Goal: Information Seeking & Learning: Check status

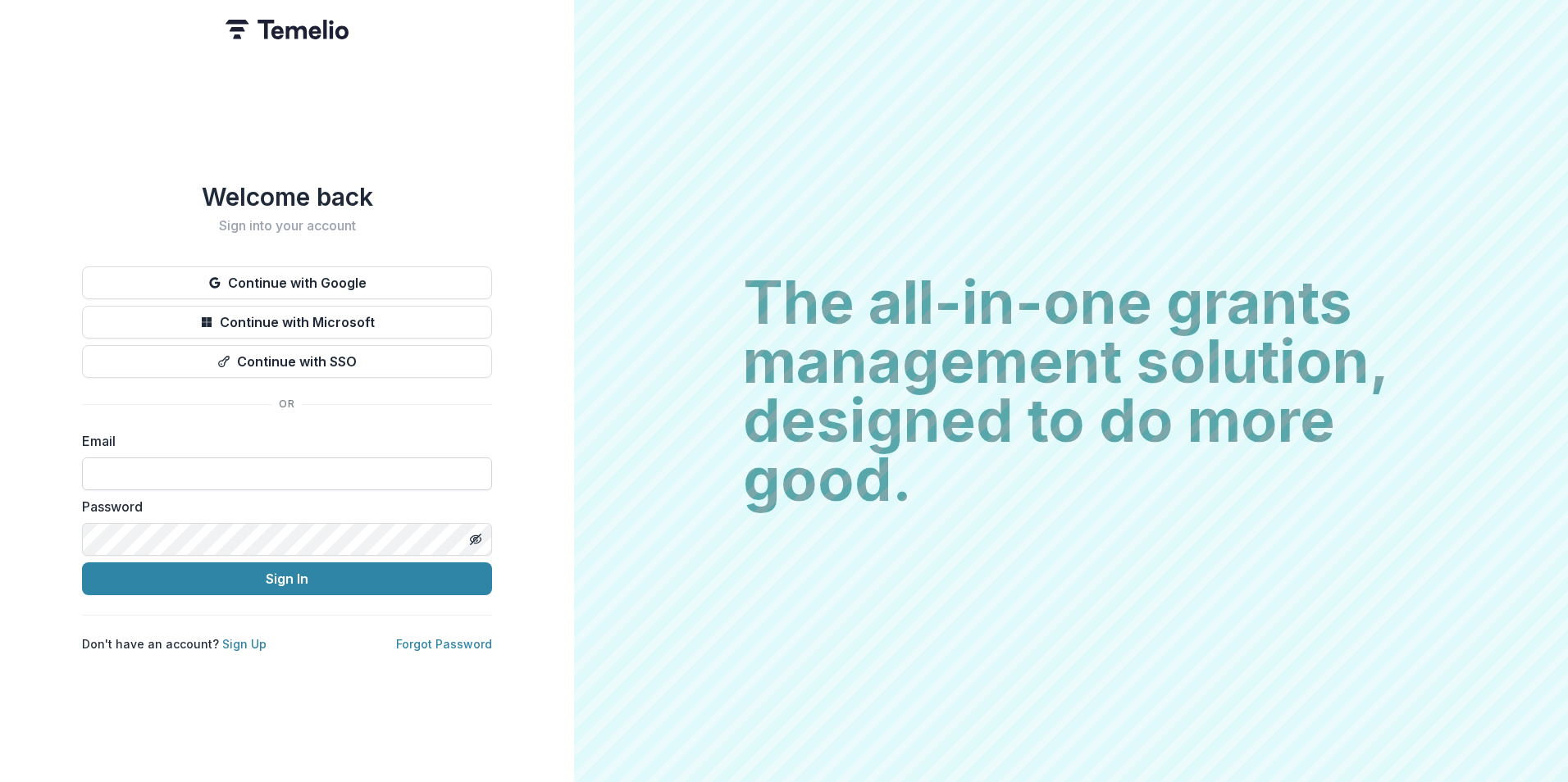
click at [117, 467] on input at bounding box center [287, 474] width 410 height 32
type input "**********"
click at [82, 562] on button "Sign In" at bounding box center [287, 578] width 410 height 32
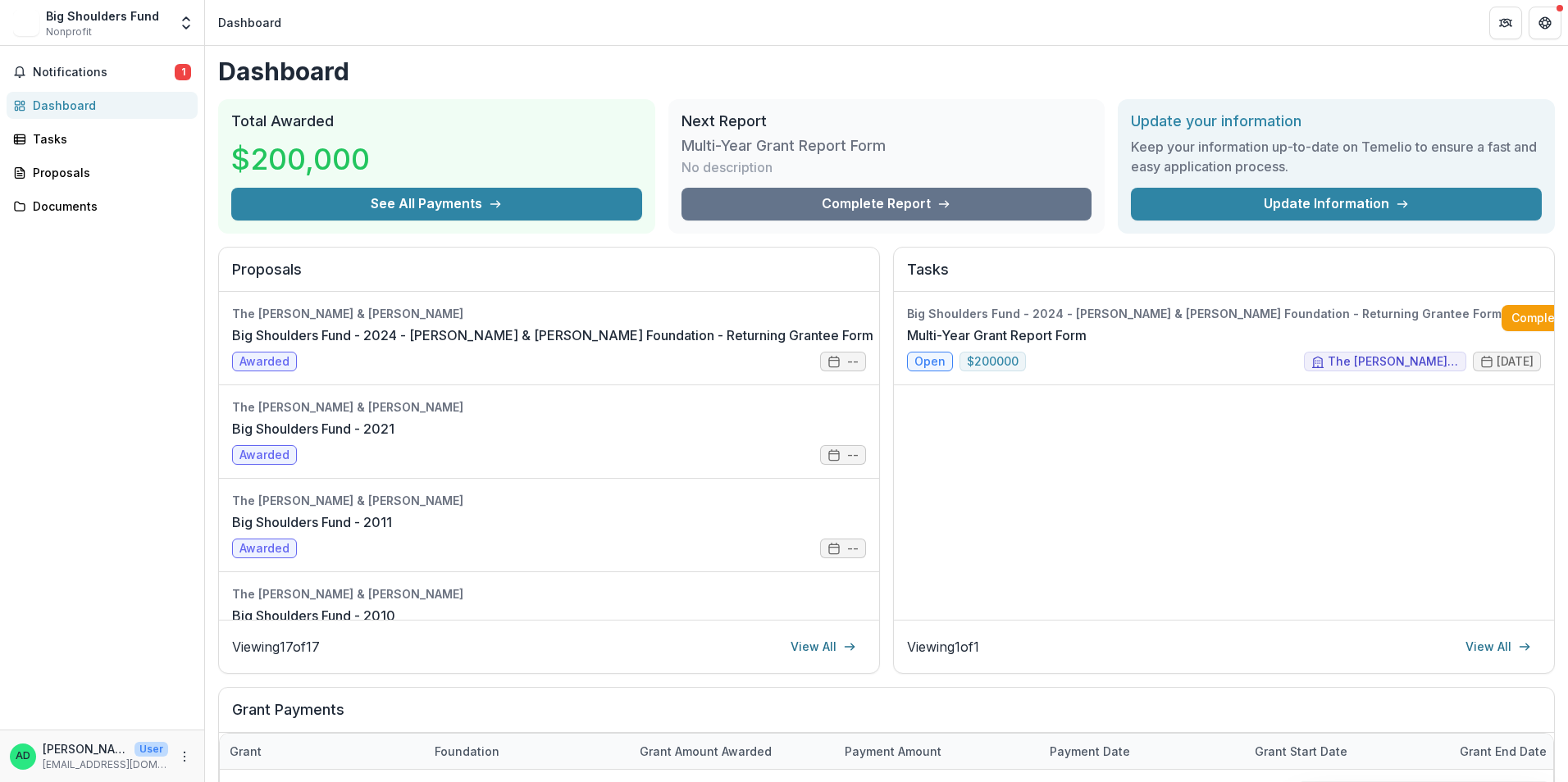
scroll to position [2, 0]
click at [684, 333] on link "Big Shoulders Fund - 2024 - [PERSON_NAME] & [PERSON_NAME] Foundation - Returnin…" at bounding box center [552, 336] width 641 height 19
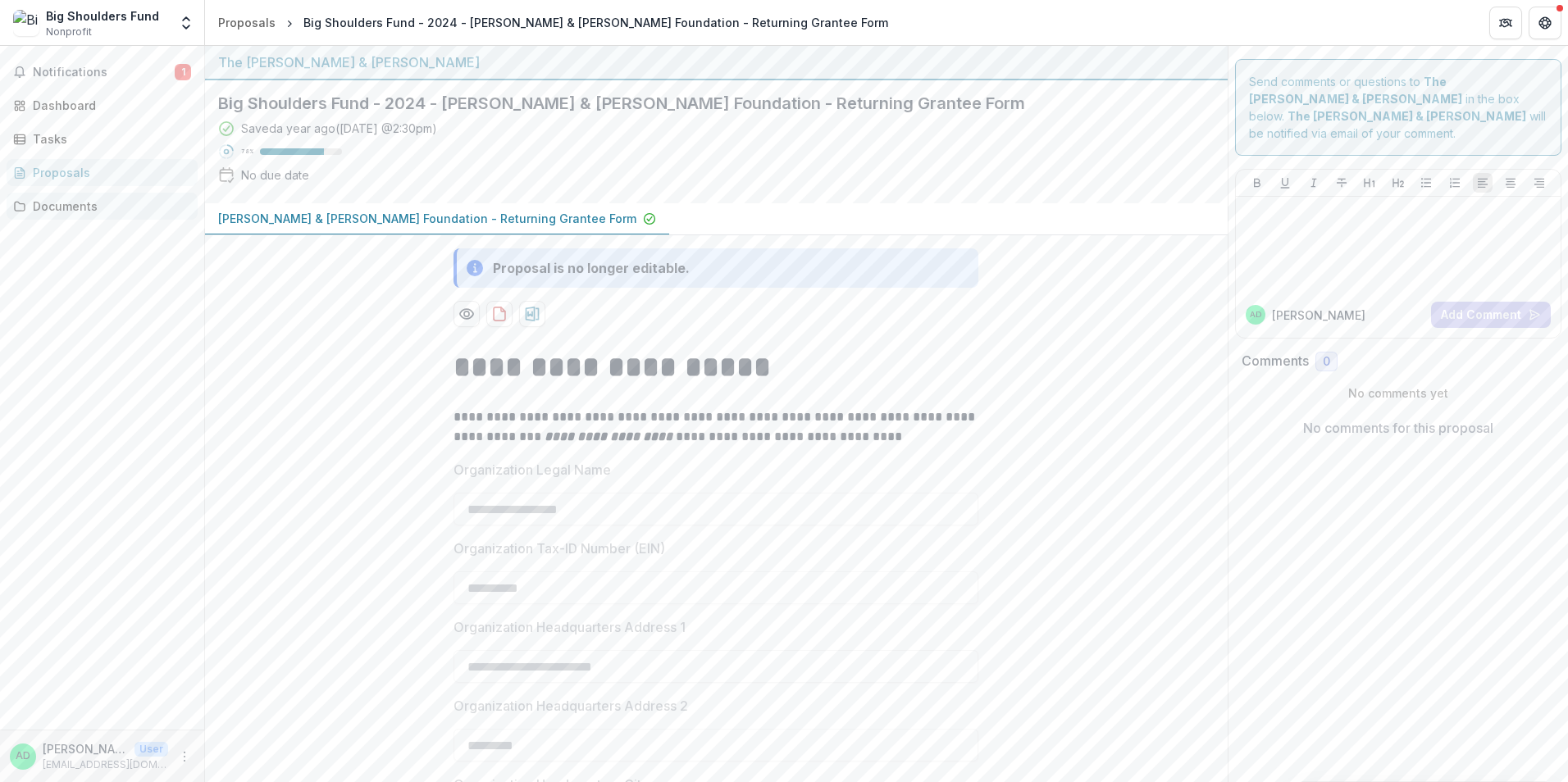
click at [72, 199] on div "Documents" at bounding box center [108, 207] width 151 height 18
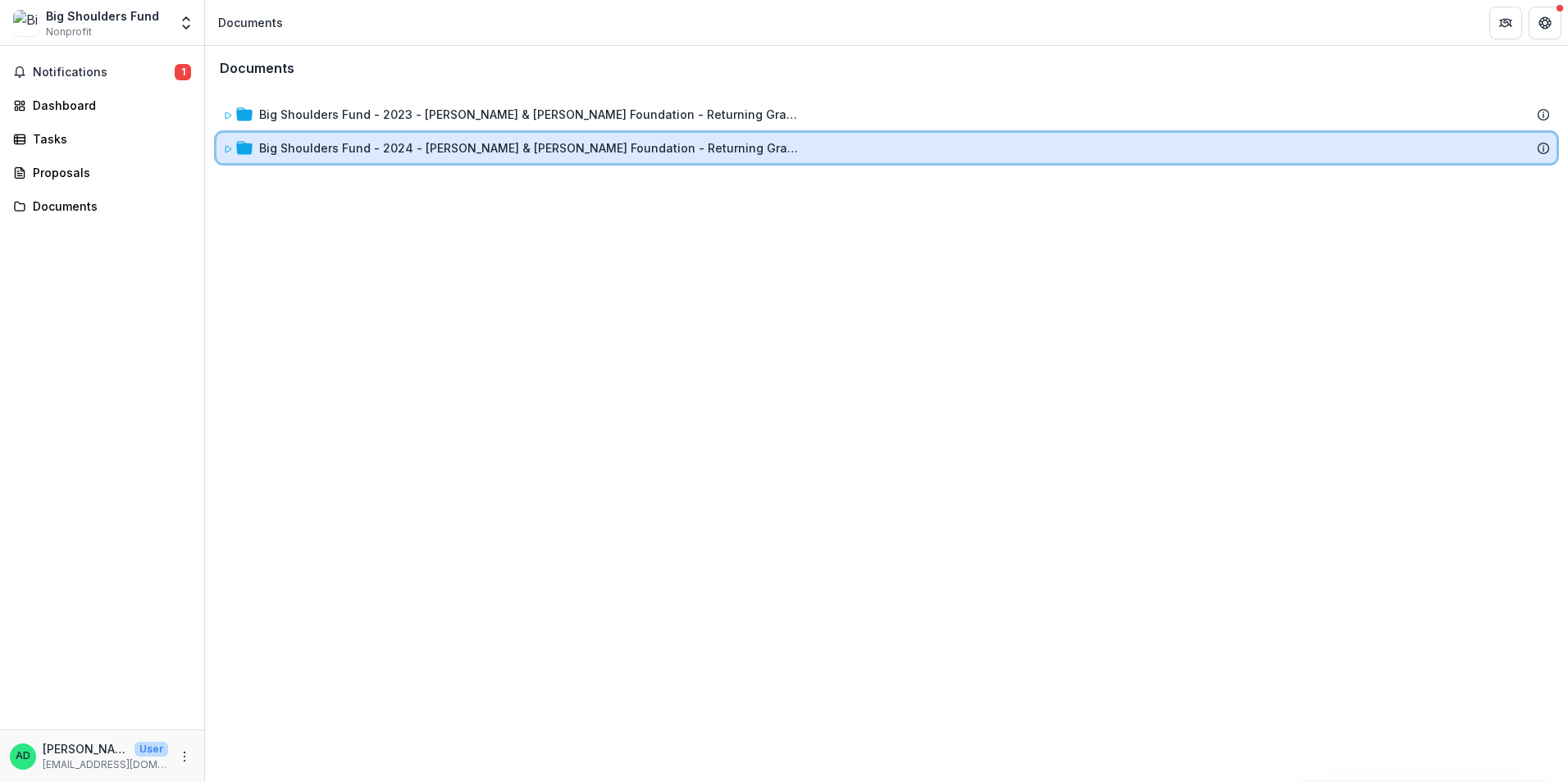
click at [229, 147] on icon at bounding box center [228, 149] width 10 height 10
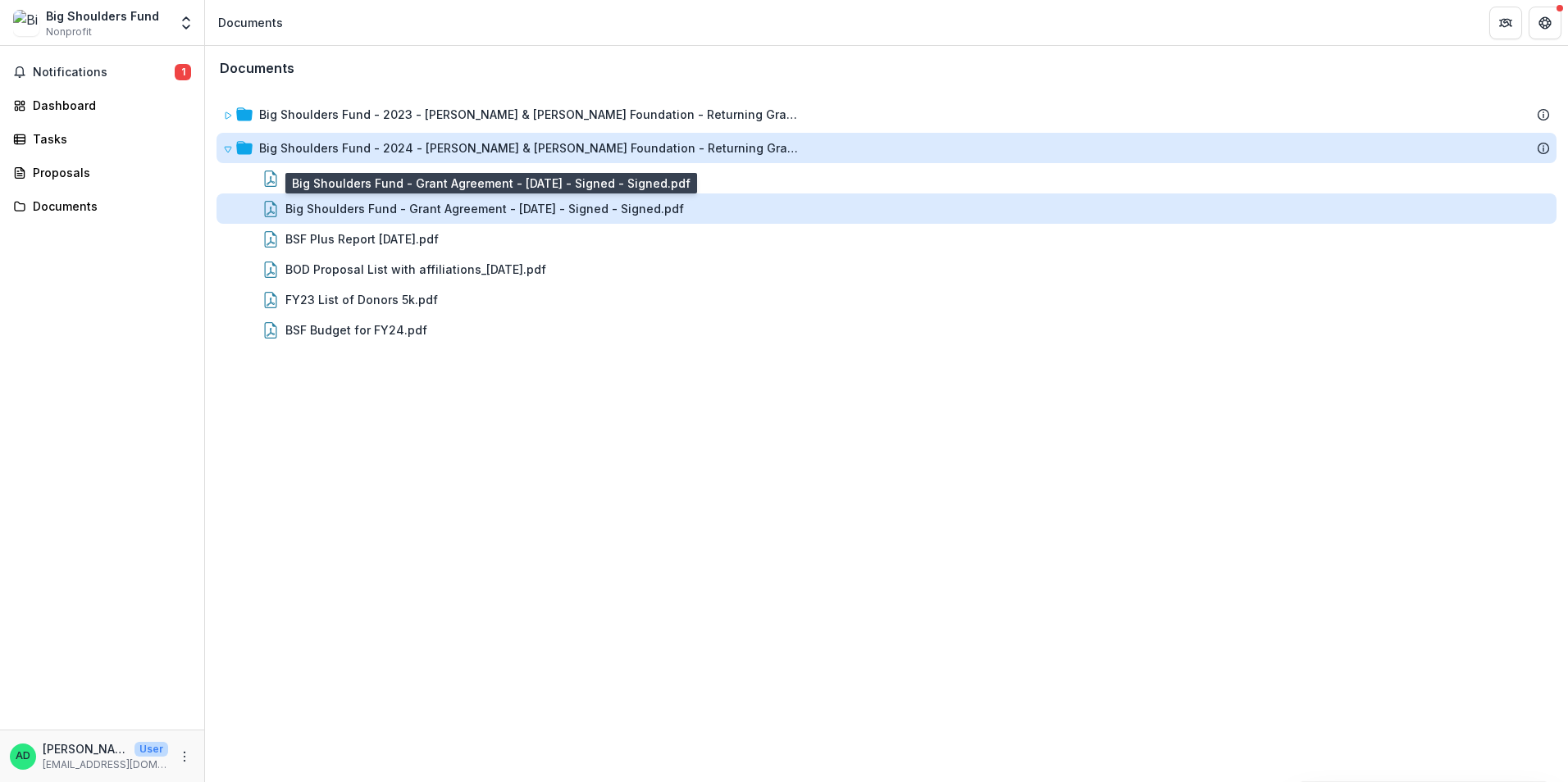
click at [573, 212] on div "Big Shoulders Fund - Grant Agreement - [DATE] - Signed - Signed.pdf" at bounding box center [484, 208] width 398 height 18
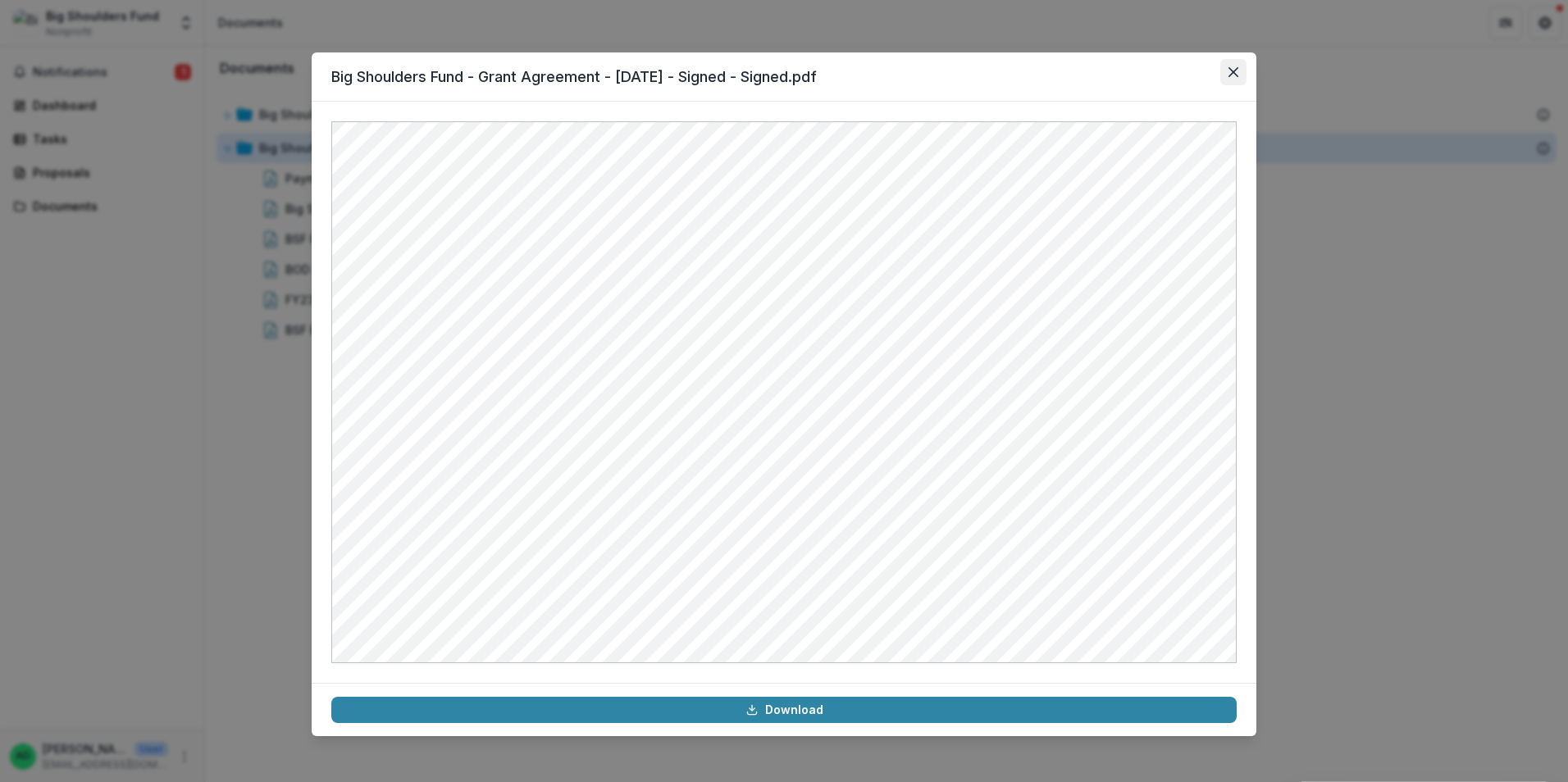
click at [1234, 73] on icon "Close" at bounding box center [1233, 72] width 10 height 10
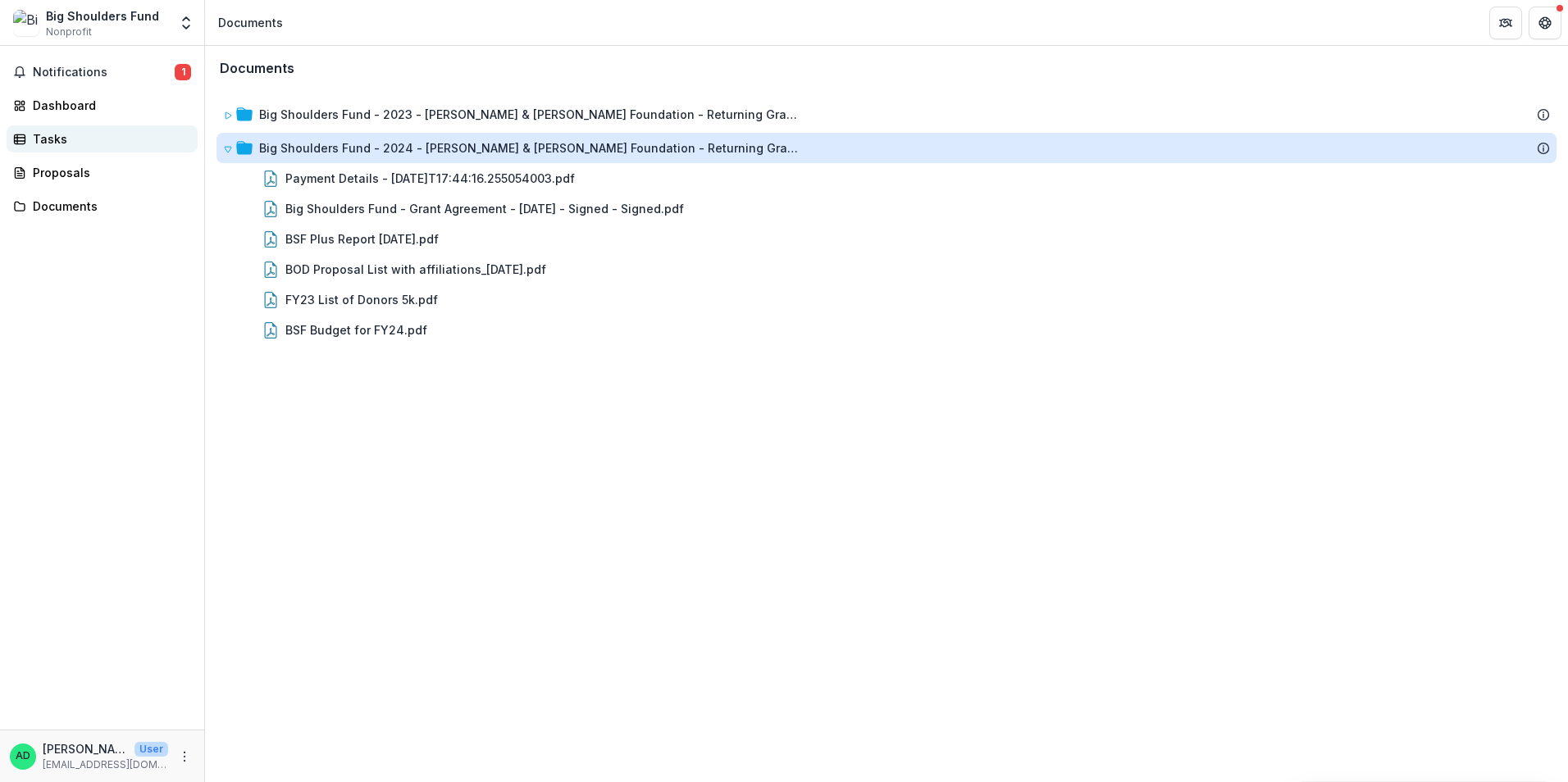
click at [73, 144] on div "Tasks" at bounding box center [108, 139] width 151 height 18
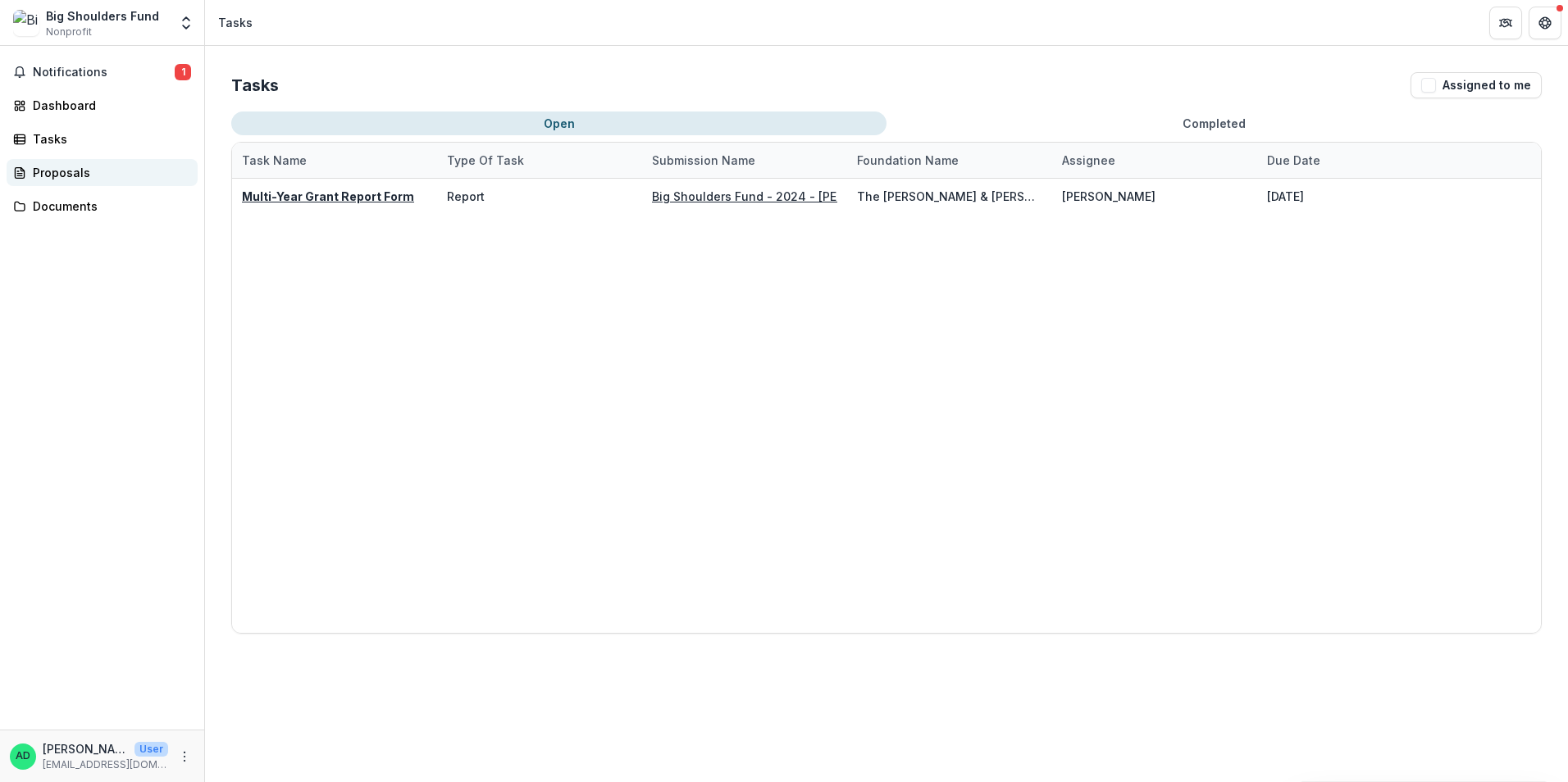
click at [72, 173] on div "Proposals" at bounding box center [108, 173] width 151 height 18
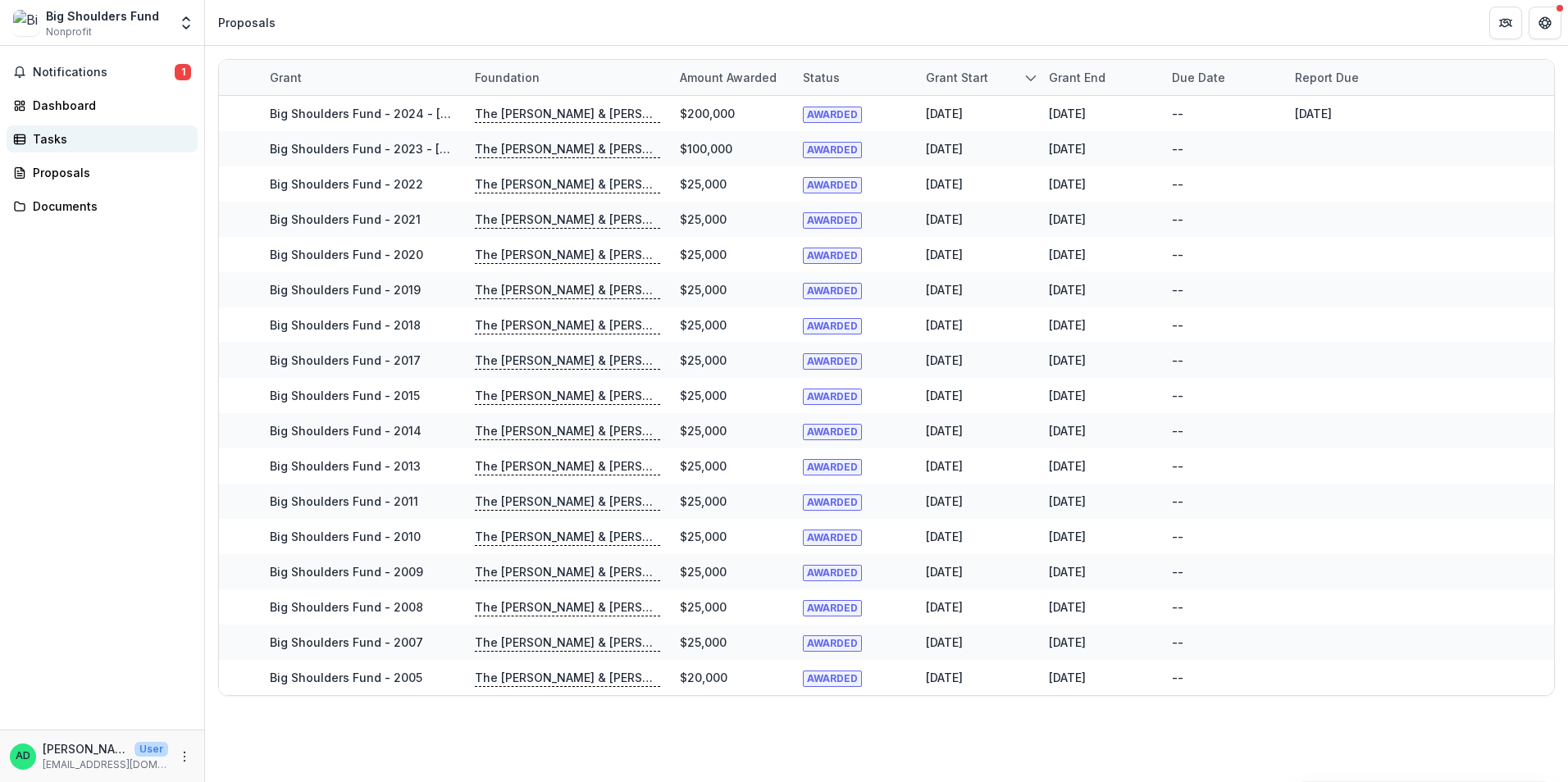
click at [129, 151] on link "Tasks" at bounding box center [102, 138] width 191 height 27
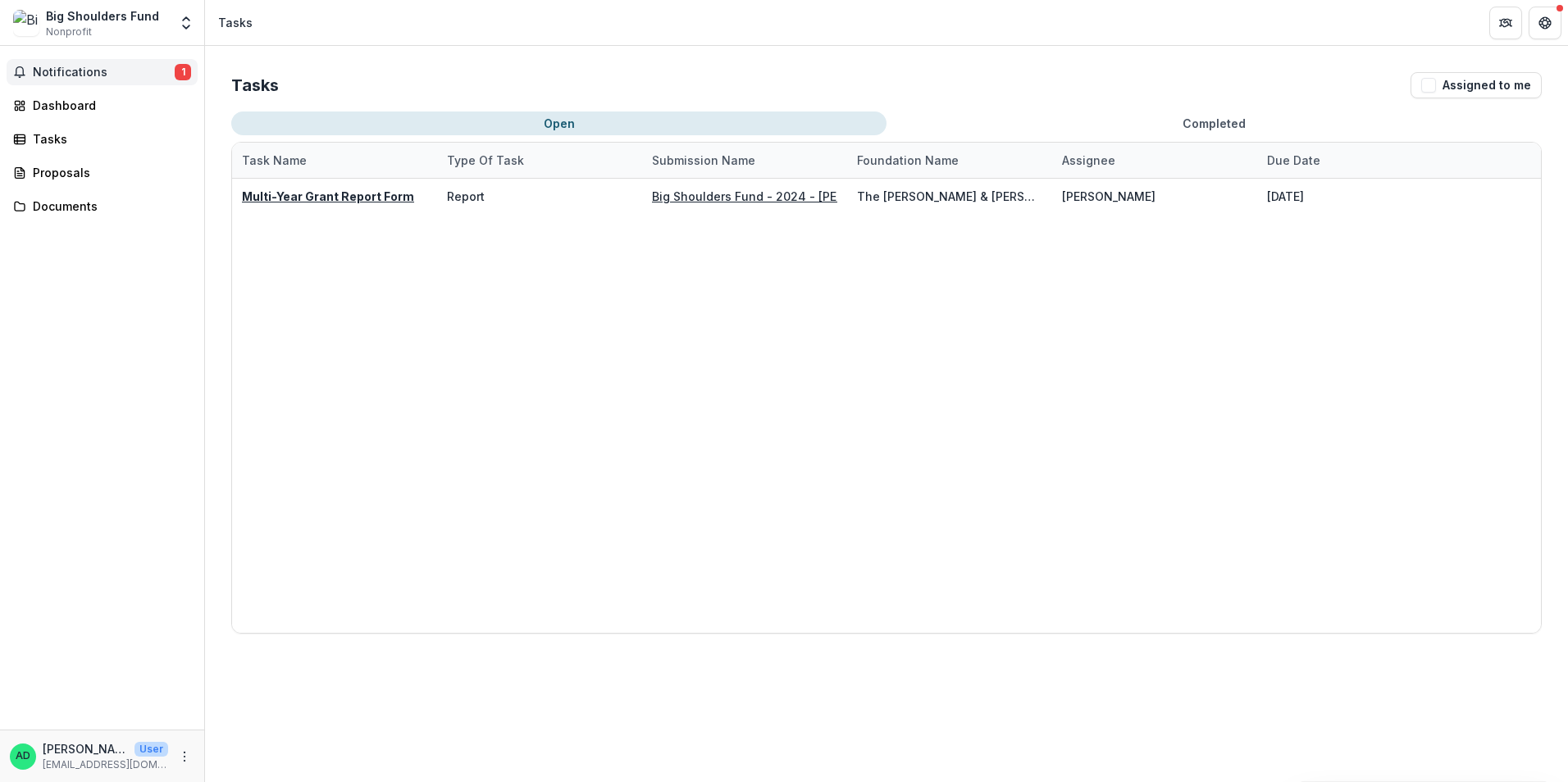
click at [71, 74] on span "Notifications" at bounding box center [103, 73] width 142 height 14
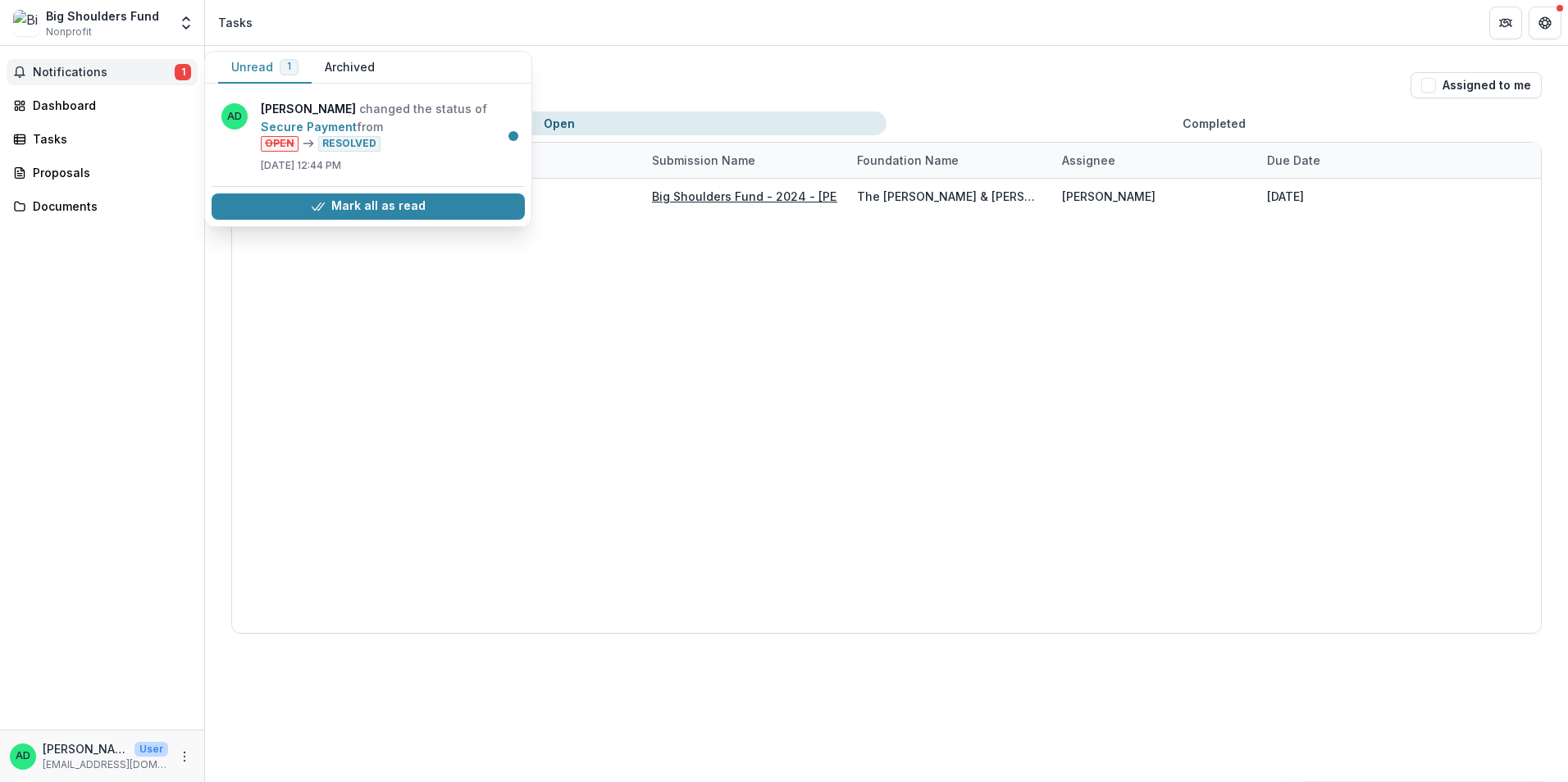
click at [56, 68] on span "Notifications" at bounding box center [103, 73] width 142 height 14
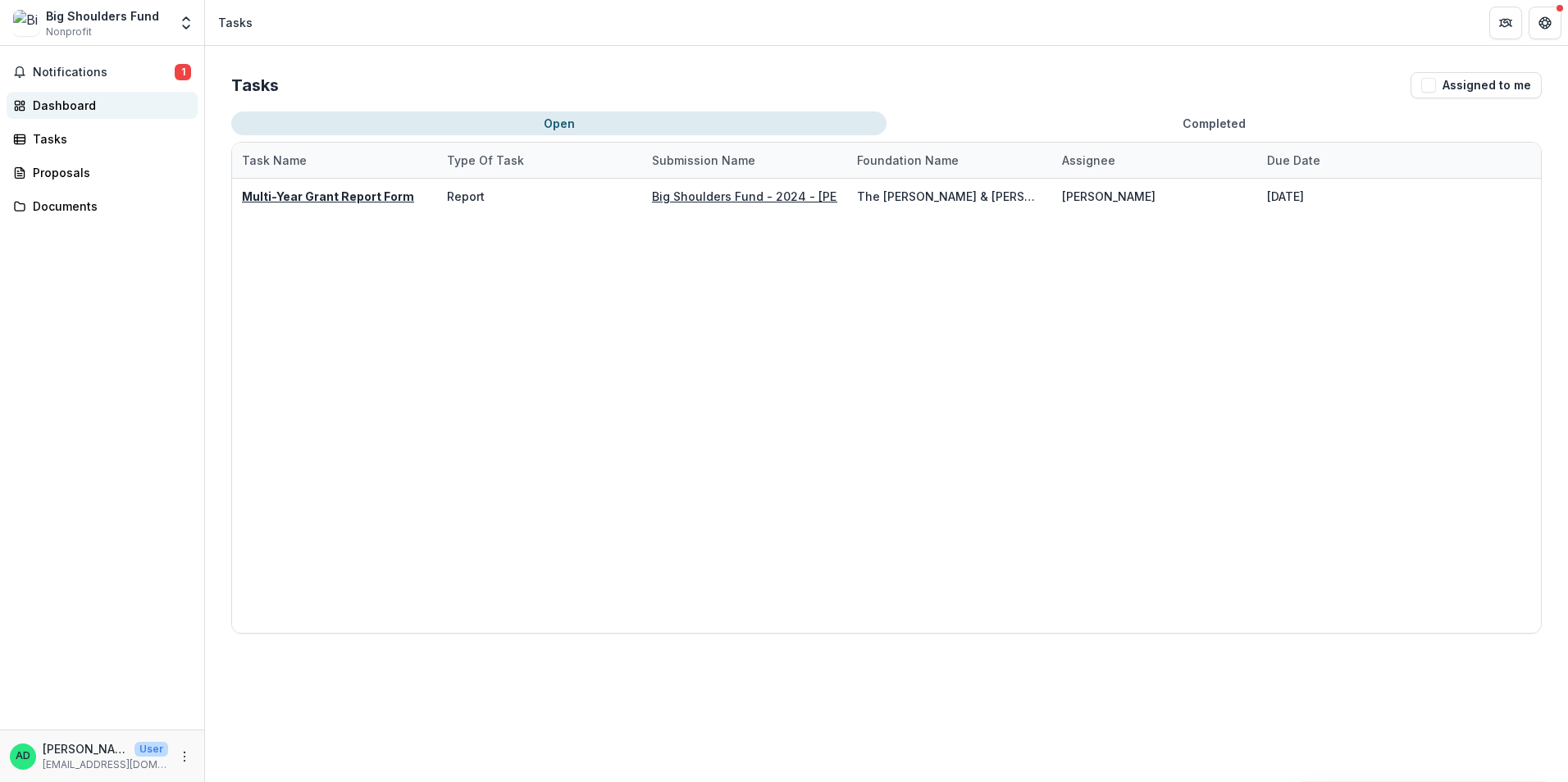
click at [69, 109] on div "Dashboard" at bounding box center [108, 106] width 151 height 18
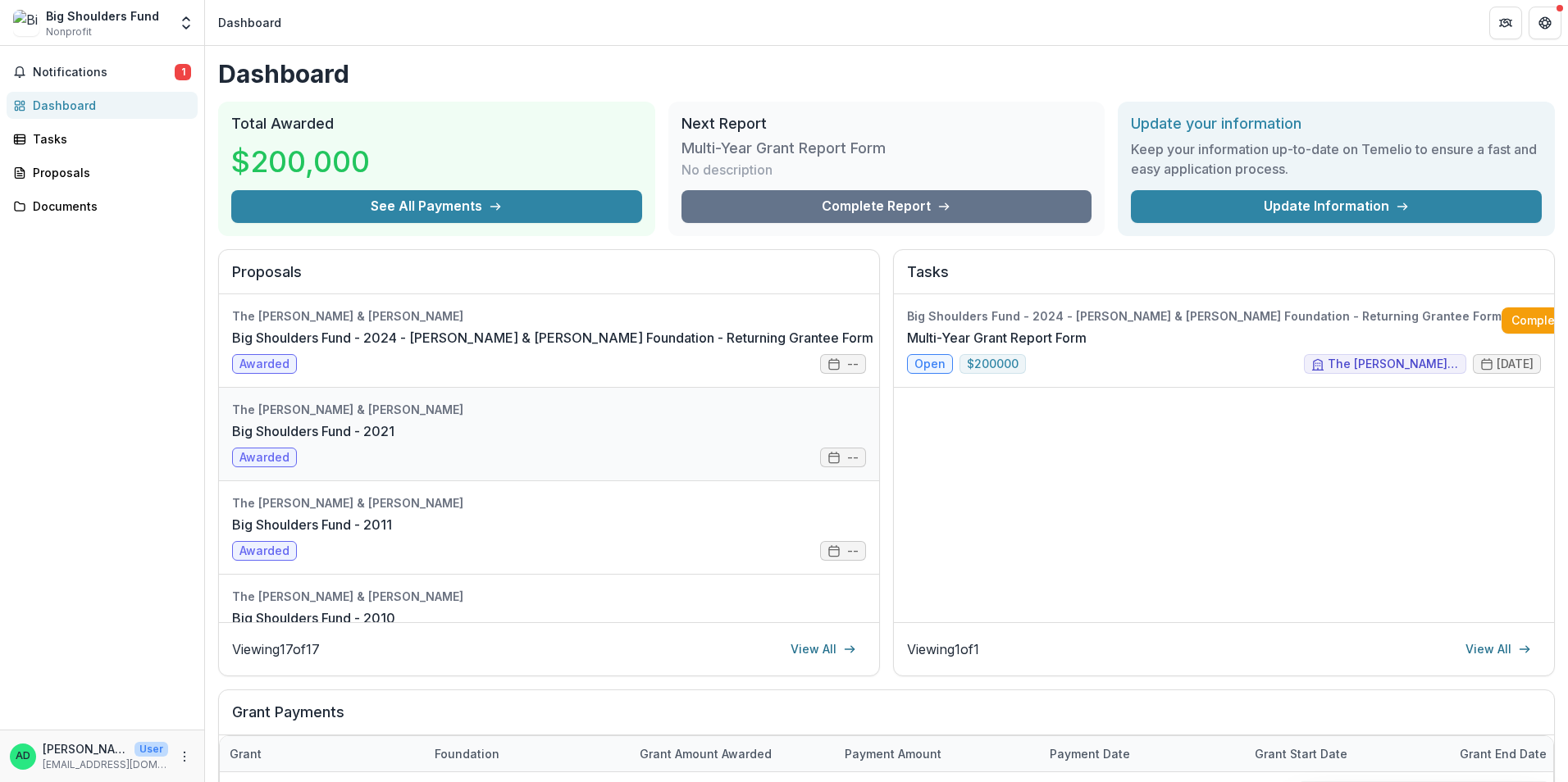
click at [394, 421] on link "Big Shoulders Fund - 2021" at bounding box center [313, 431] width 162 height 19
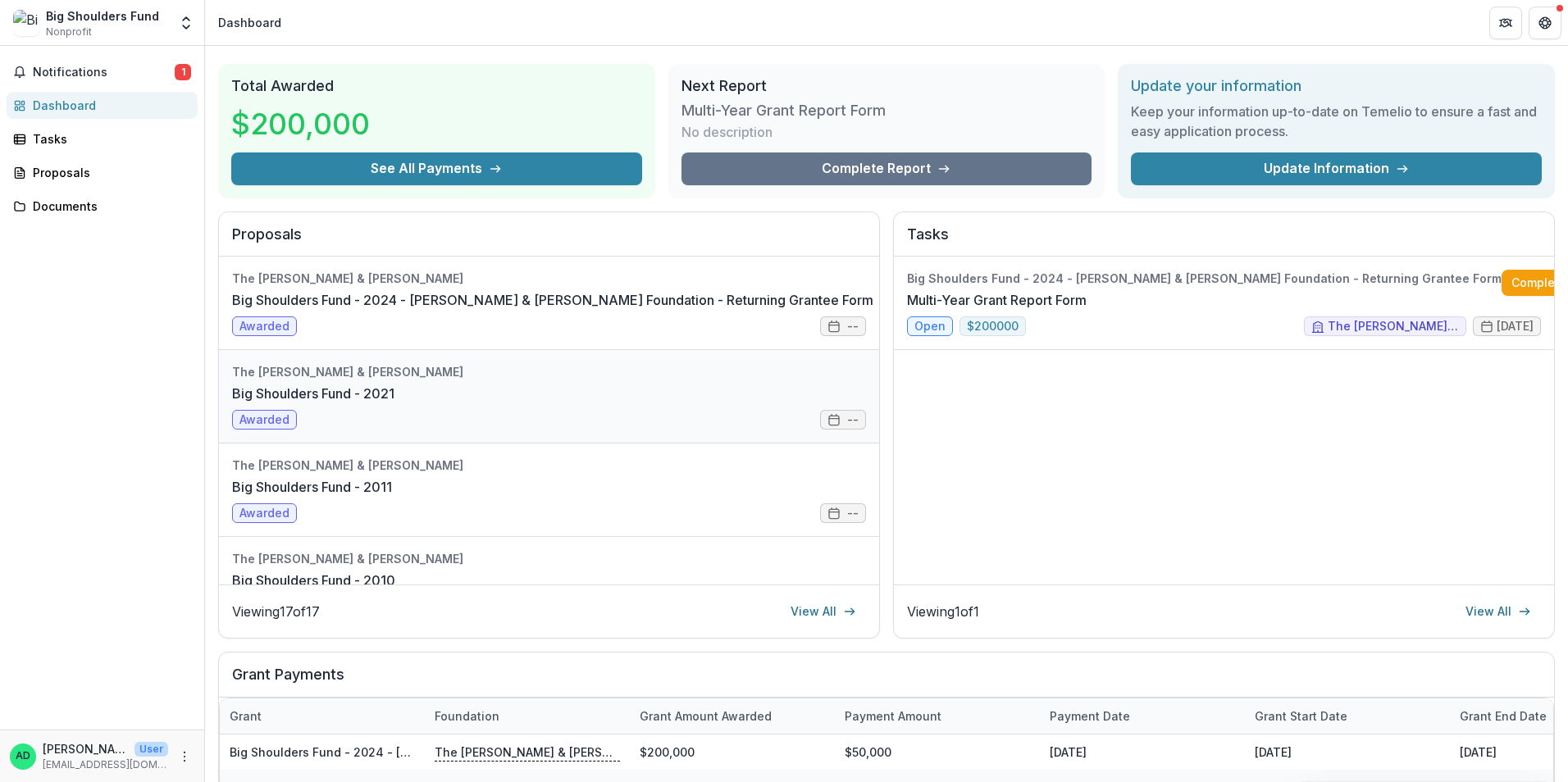
scroll to position [39, 0]
click at [72, 208] on div "Documents" at bounding box center [108, 207] width 151 height 18
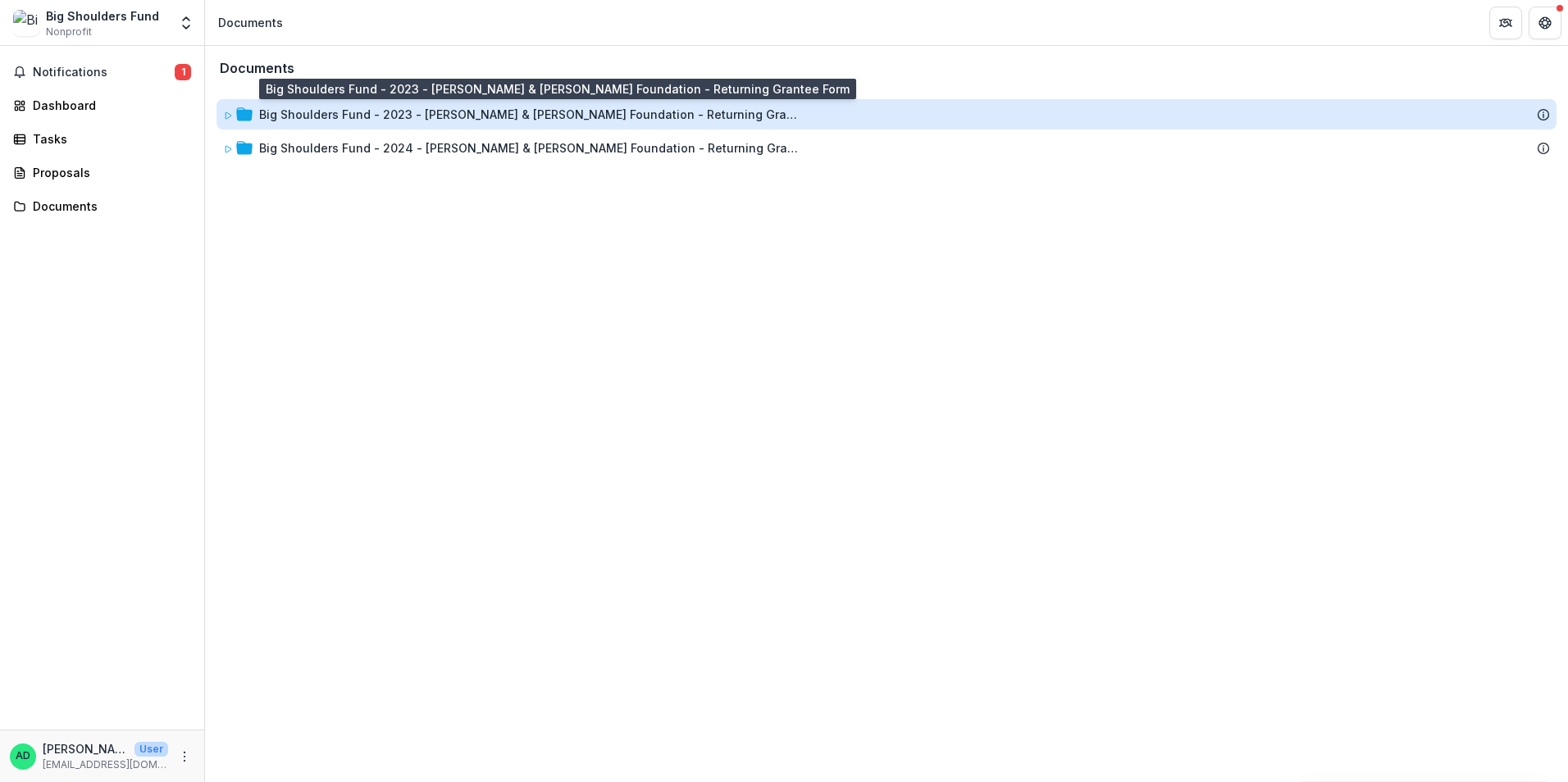
click at [466, 112] on div "Big Shoulders Fund - 2023 - [PERSON_NAME] & [PERSON_NAME] Foundation - Returnin…" at bounding box center [530, 115] width 541 height 18
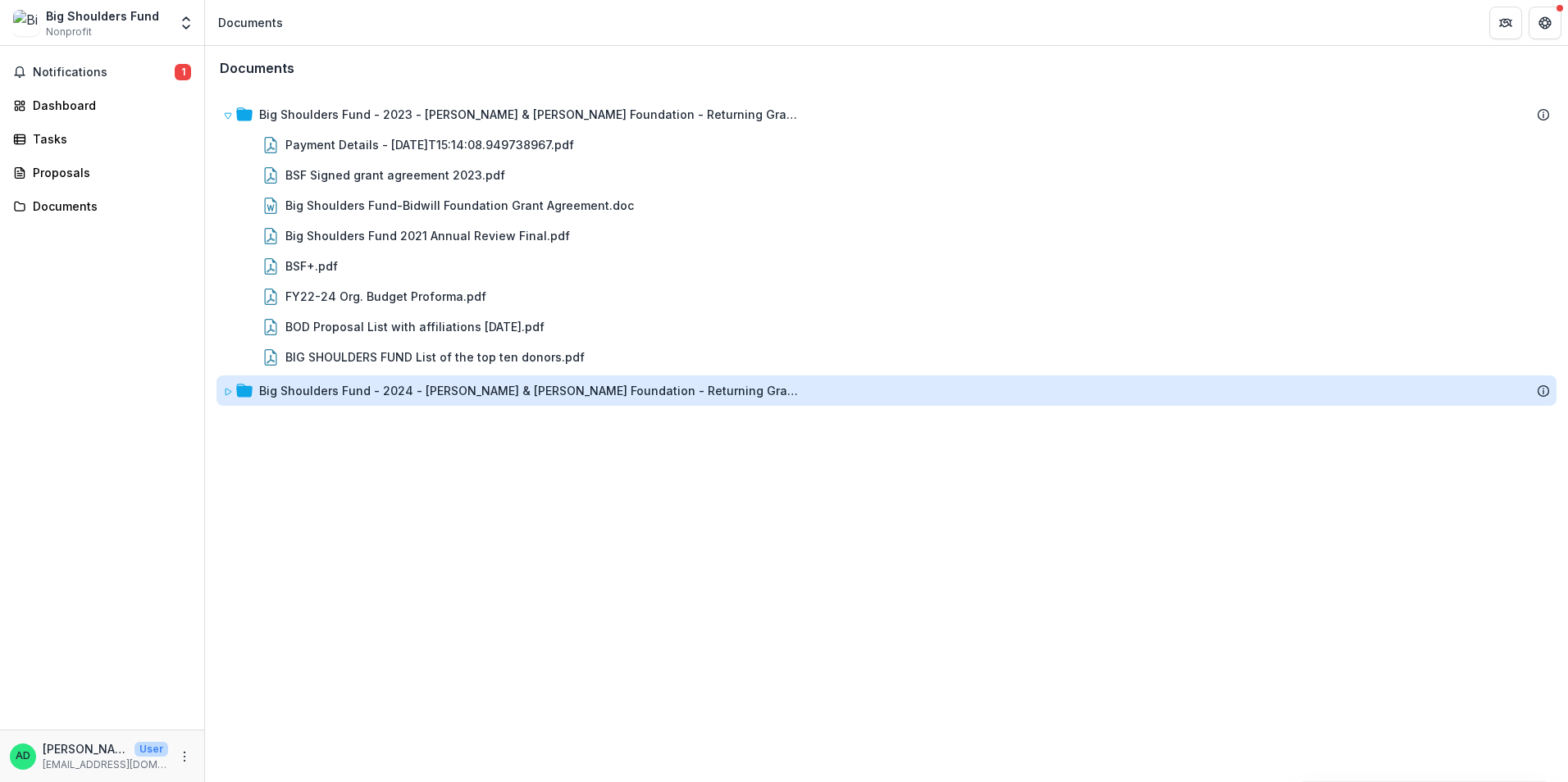
click at [364, 397] on div "Big Shoulders Fund - 2024 - [PERSON_NAME] & [PERSON_NAME] Foundation - Returnin…" at bounding box center [530, 391] width 541 height 18
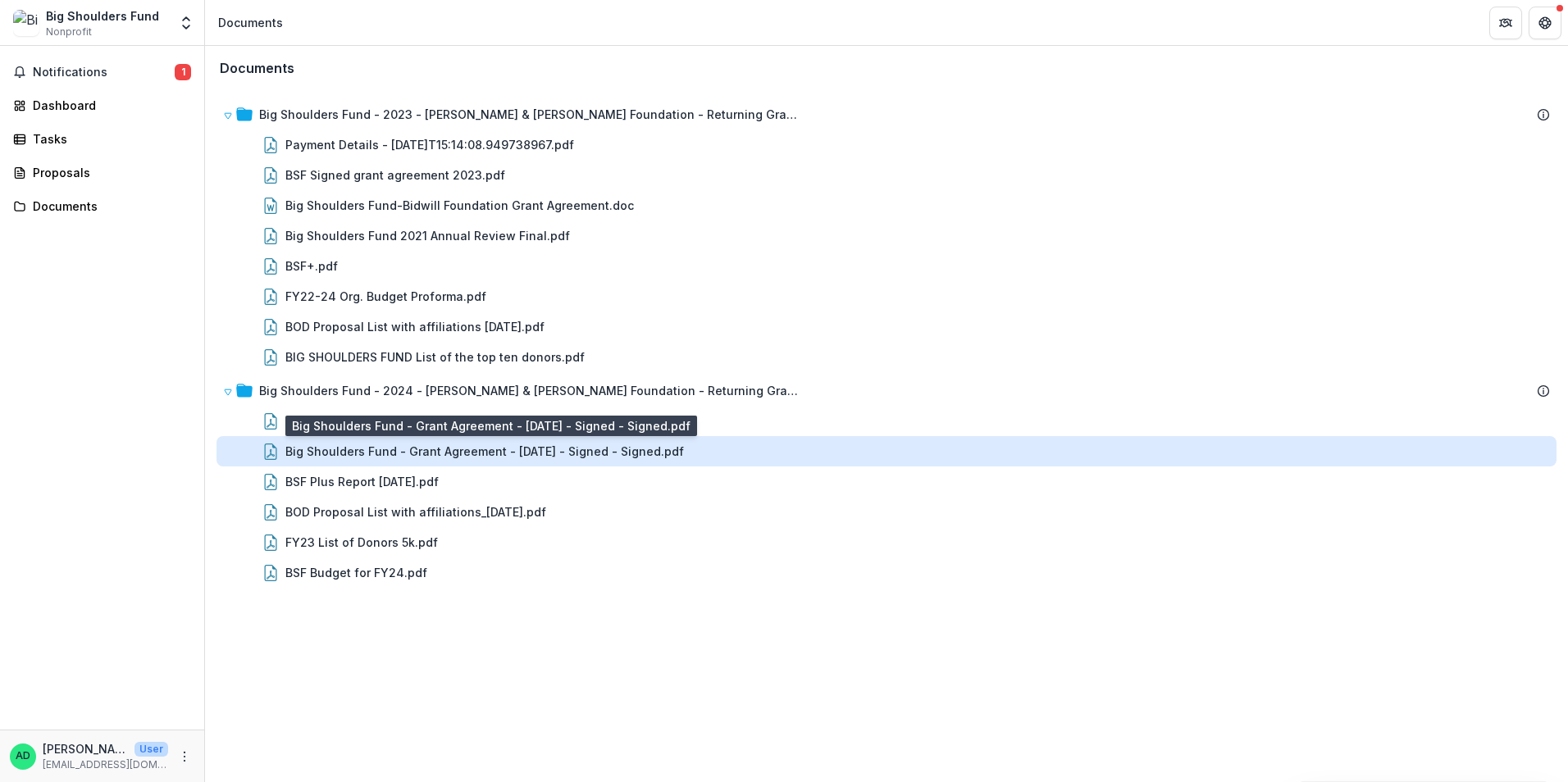
click at [438, 455] on div "Big Shoulders Fund - Grant Agreement - [DATE] - Signed - Signed.pdf" at bounding box center [484, 452] width 398 height 18
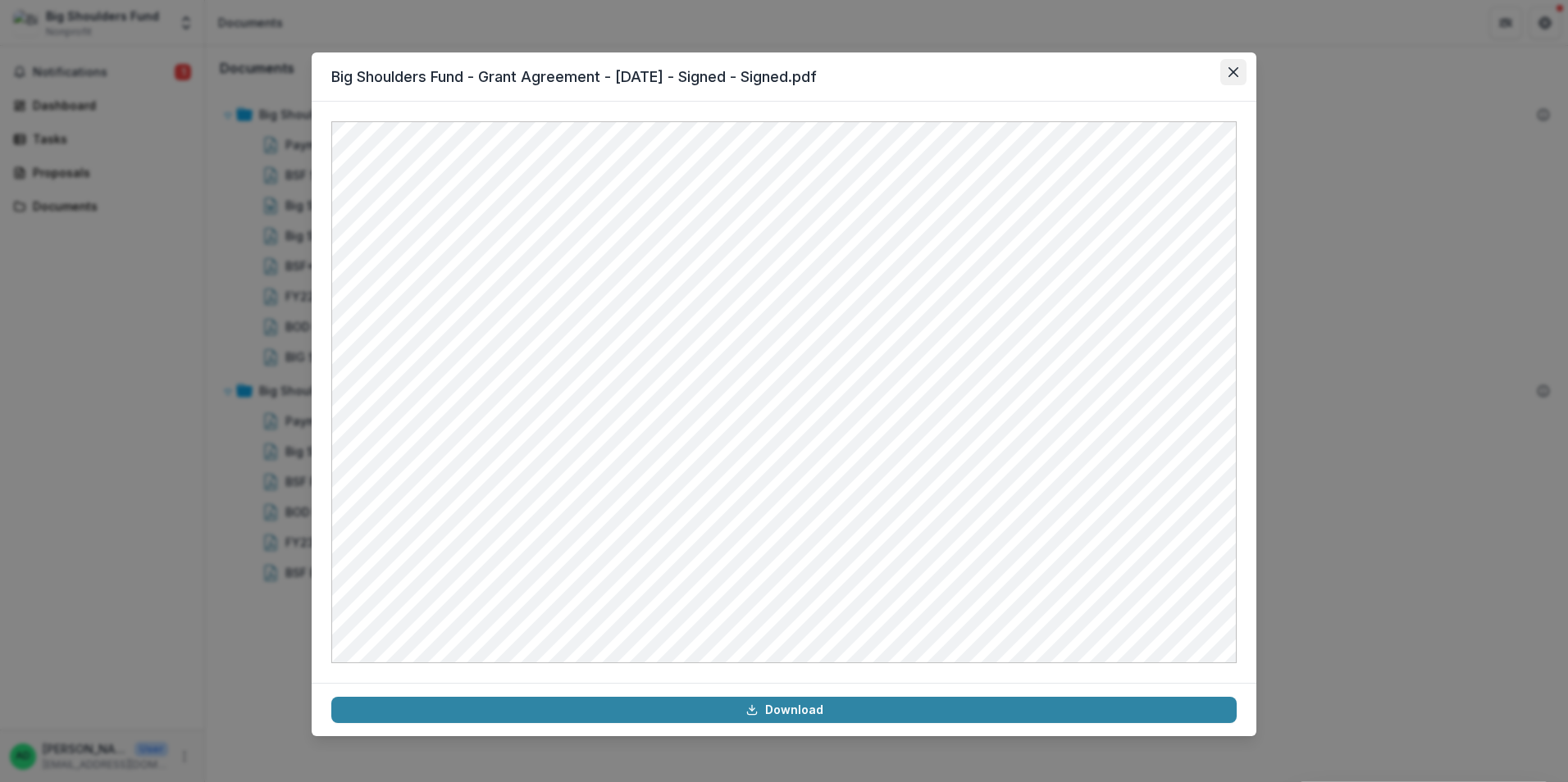
click at [1233, 75] on icon "Close" at bounding box center [1233, 72] width 10 height 10
